Goal: Find specific page/section: Find specific page/section

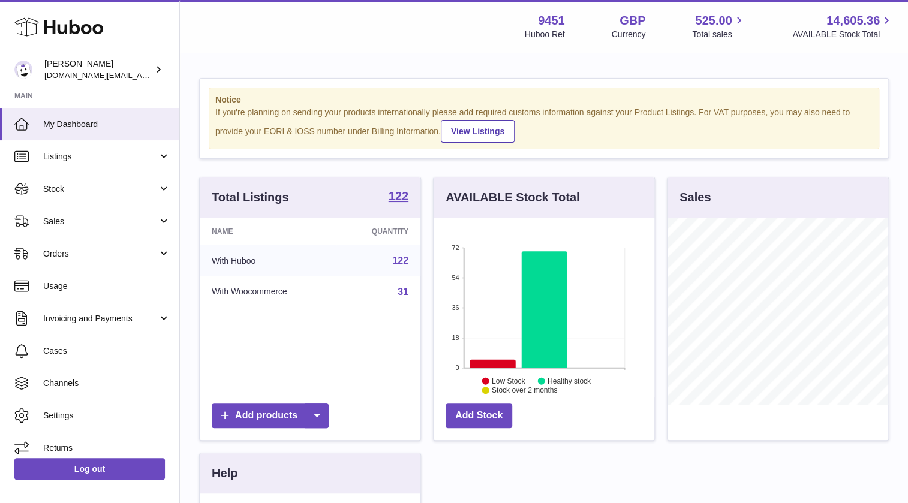
scroll to position [599456, 599422]
click at [45, 218] on span "Sales" at bounding box center [100, 221] width 115 height 11
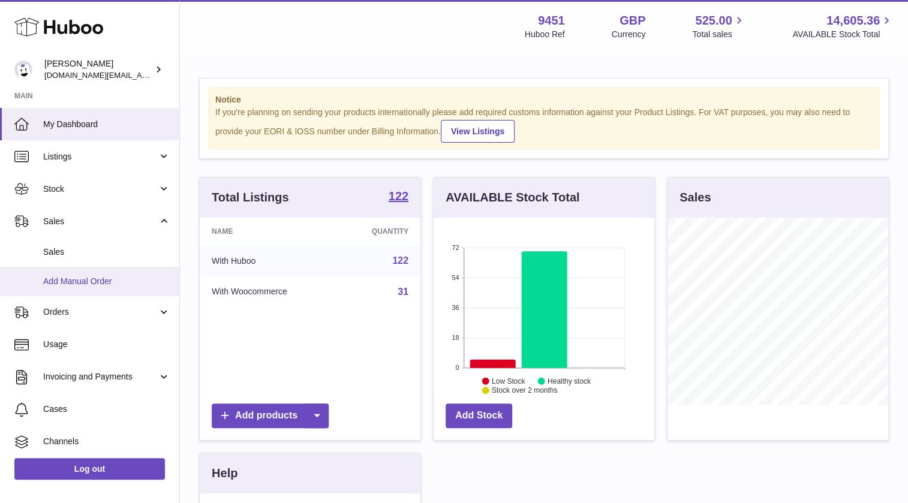
click at [75, 278] on span "Add Manual Order" at bounding box center [106, 281] width 127 height 11
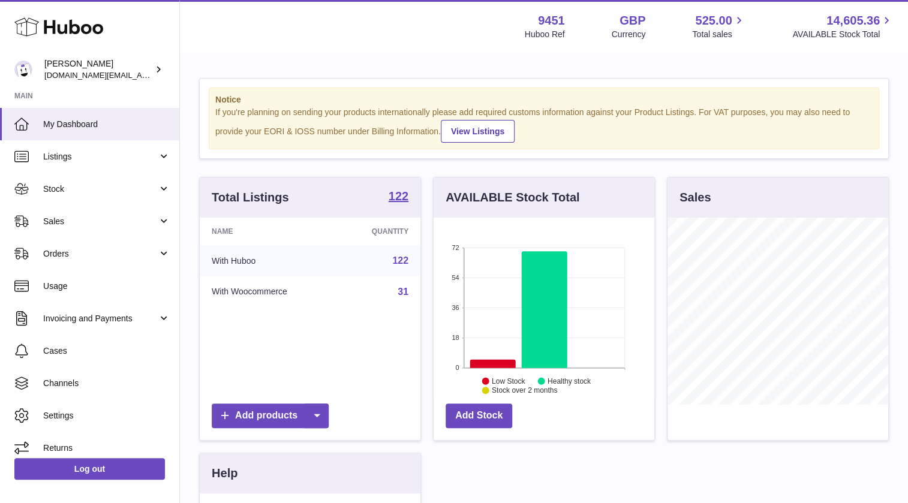
scroll to position [186, 221]
click at [67, 222] on span "Sales" at bounding box center [100, 221] width 115 height 11
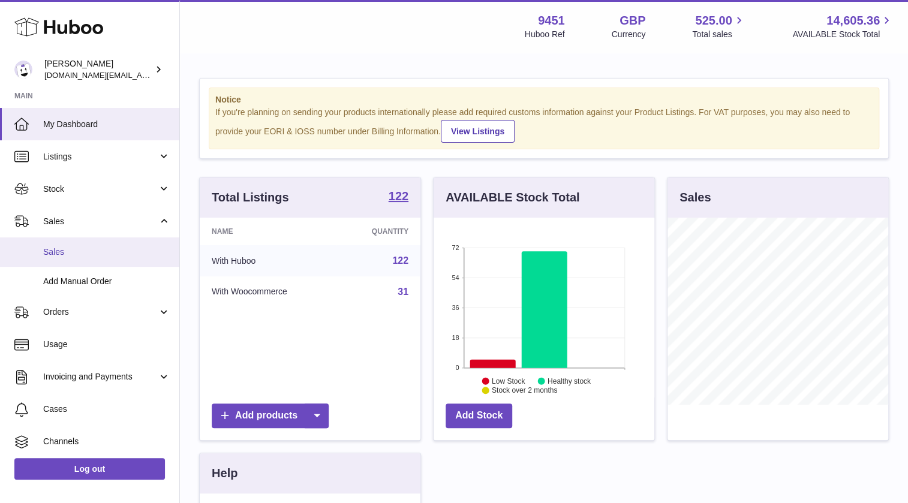
click at [71, 254] on span "Sales" at bounding box center [106, 251] width 127 height 11
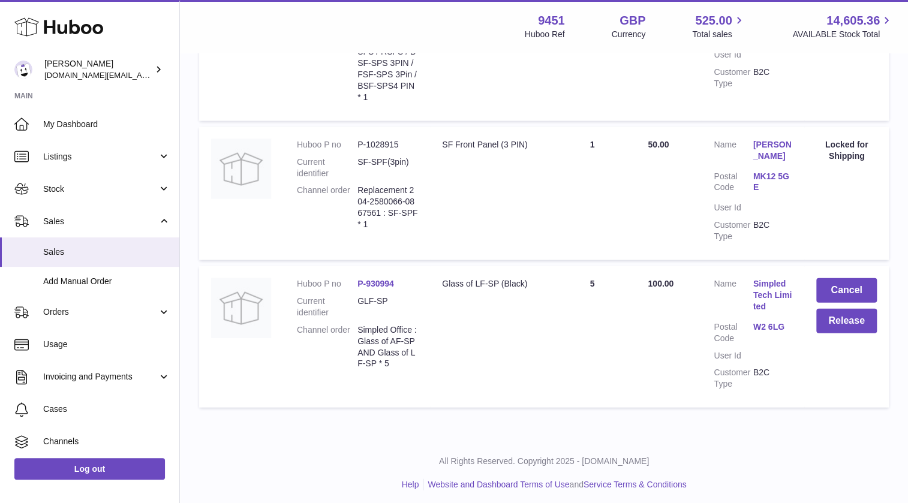
scroll to position [1355, 0]
